Goal: Transaction & Acquisition: Purchase product/service

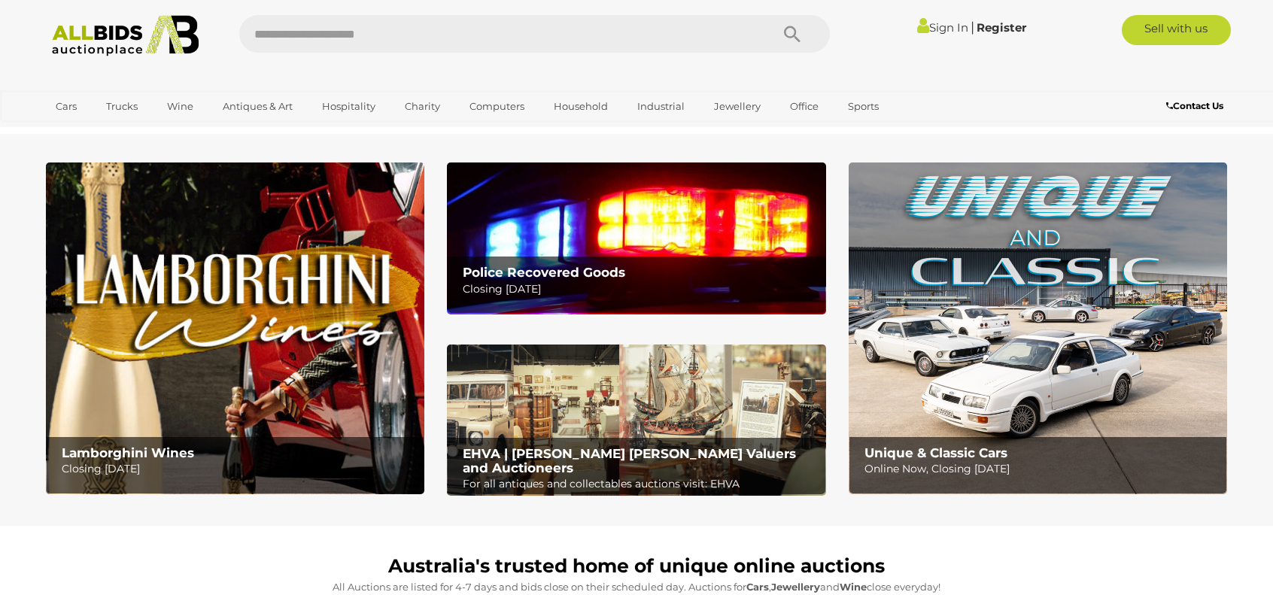
click at [574, 250] on img at bounding box center [636, 237] width 378 height 151
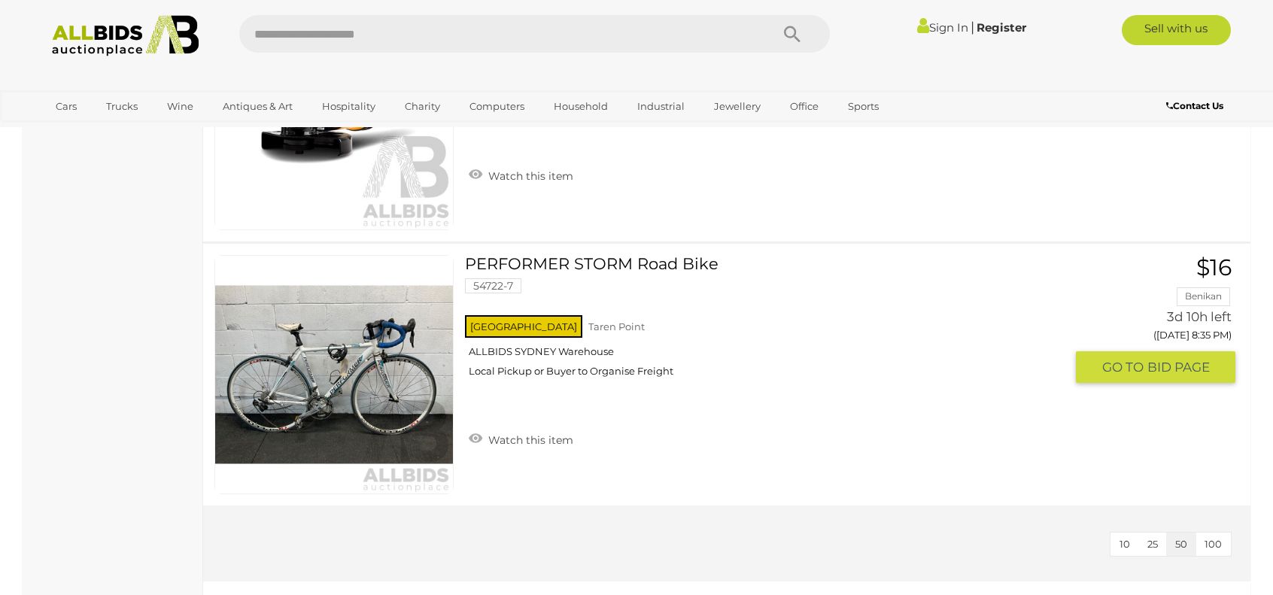
scroll to position [5516, 0]
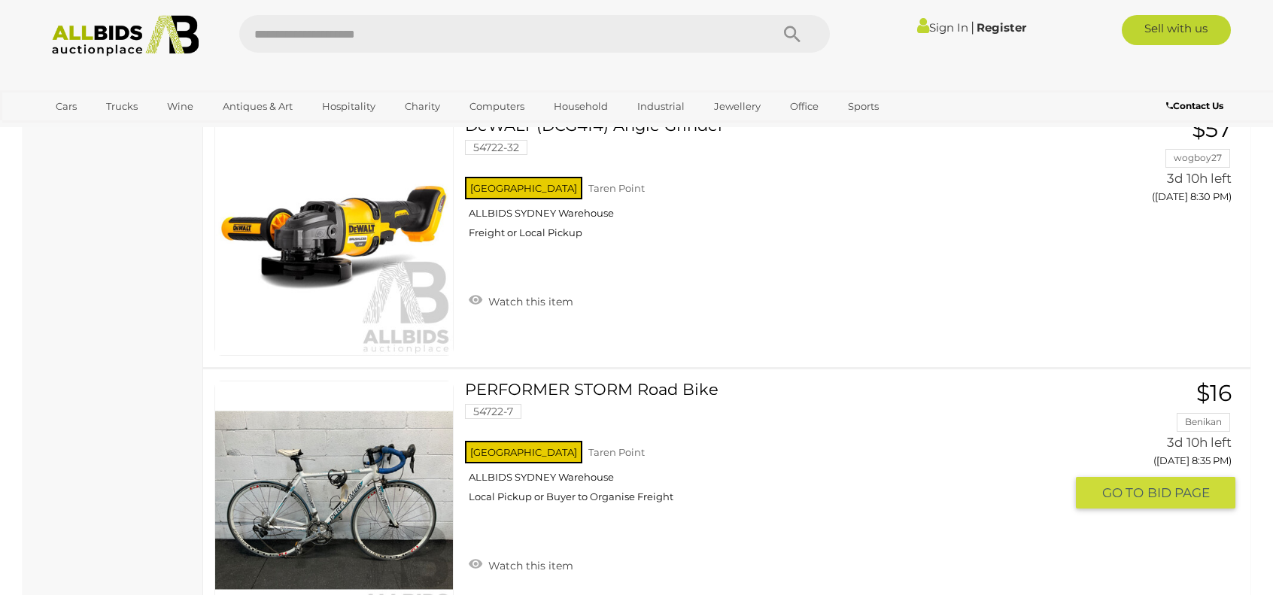
click at [353, 466] on link at bounding box center [333, 500] width 239 height 239
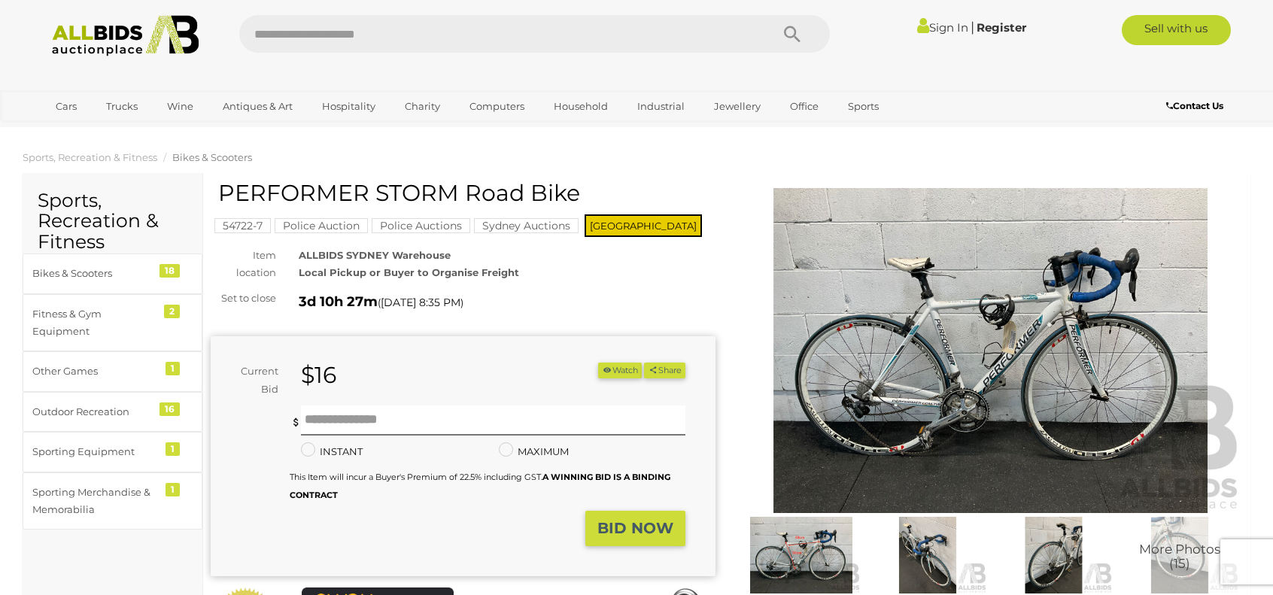
click at [916, 535] on img at bounding box center [927, 555] width 119 height 77
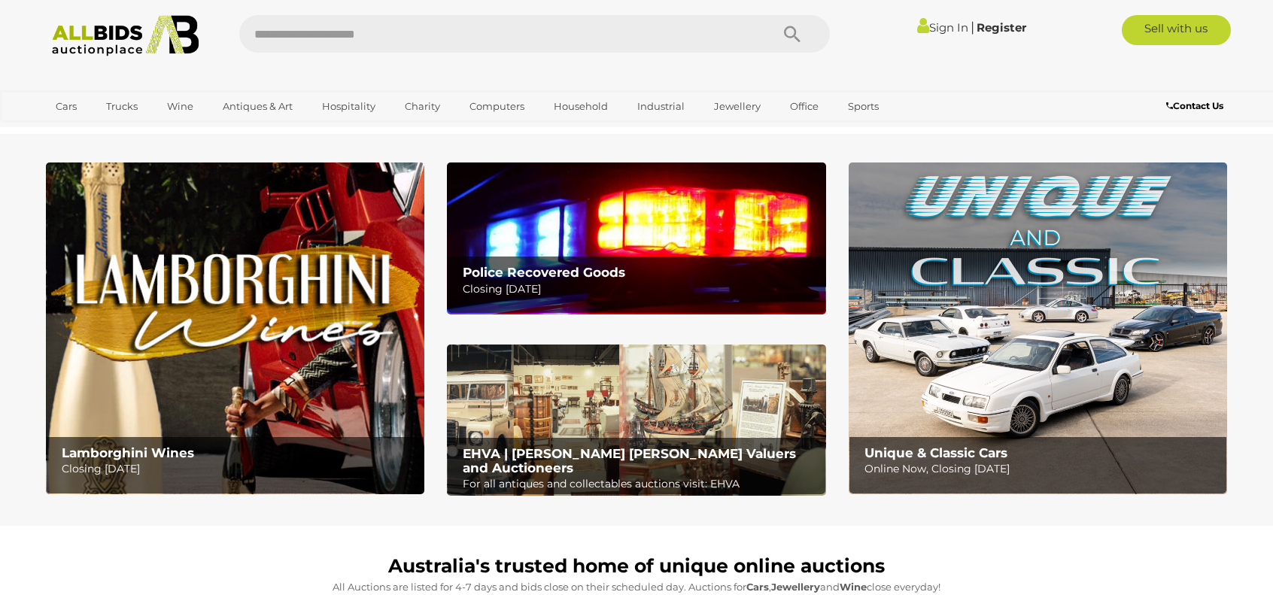
click at [286, 390] on img at bounding box center [235, 328] width 378 height 332
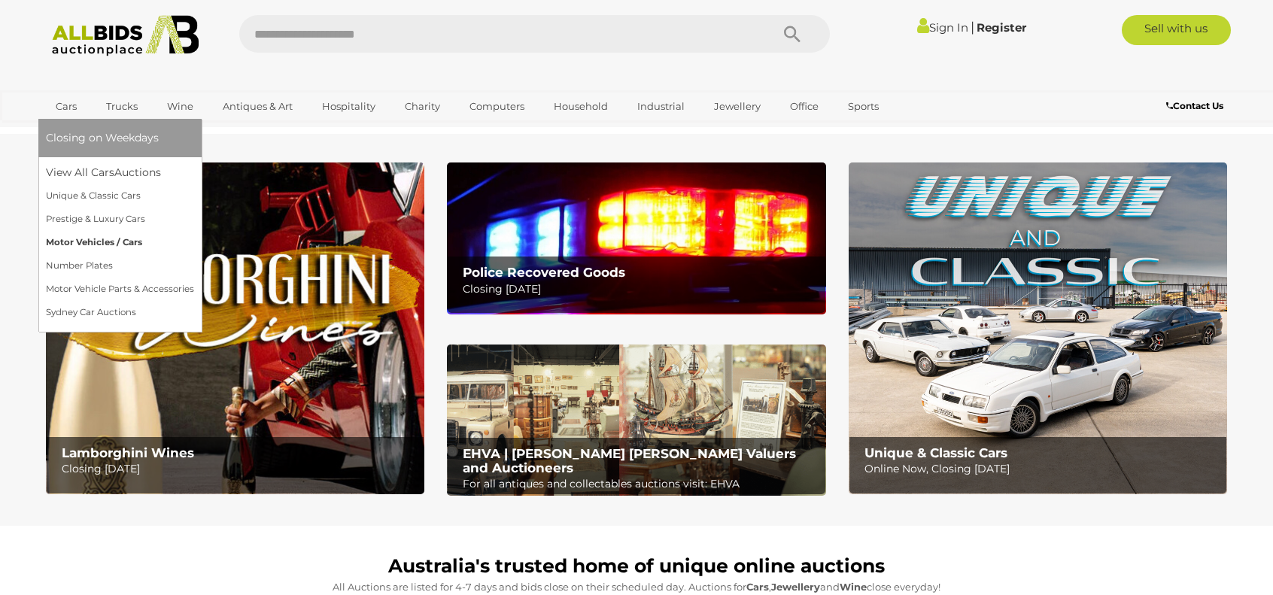
click at [70, 239] on link "Motor Vehicles / Cars" at bounding box center [120, 242] width 148 height 23
